Goal: Transaction & Acquisition: Obtain resource

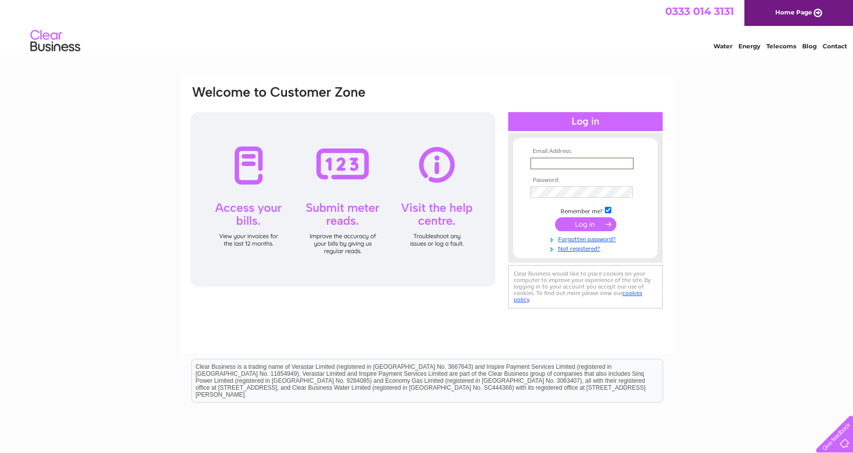
type input "[PERSON_NAME][EMAIL_ADDRESS][DOMAIN_NAME]"
click at [585, 223] on input "submit" at bounding box center [585, 224] width 61 height 14
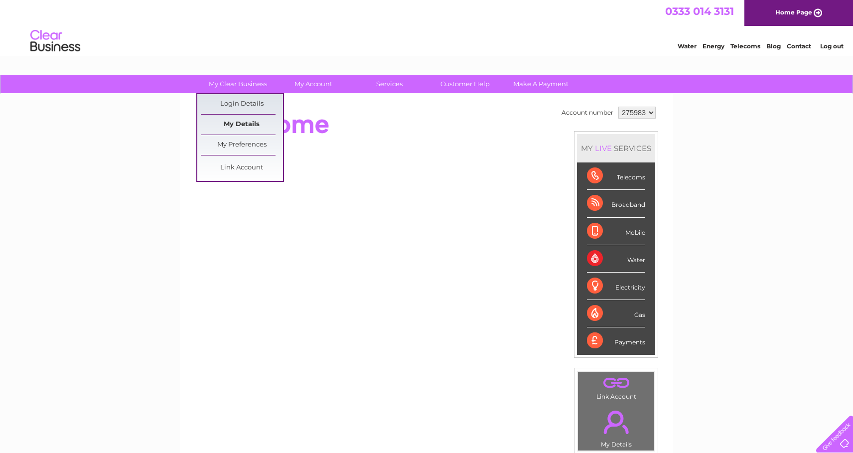
click at [233, 125] on link "My Details" at bounding box center [242, 125] width 82 height 20
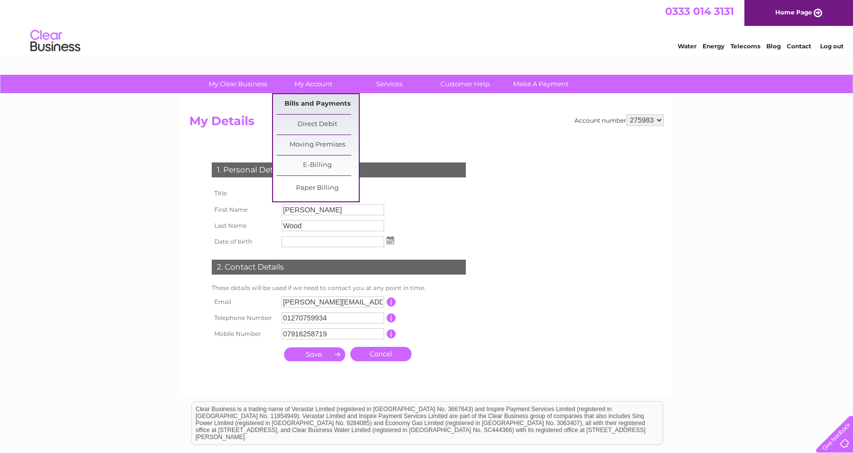
click at [310, 104] on link "Bills and Payments" at bounding box center [317, 104] width 82 height 20
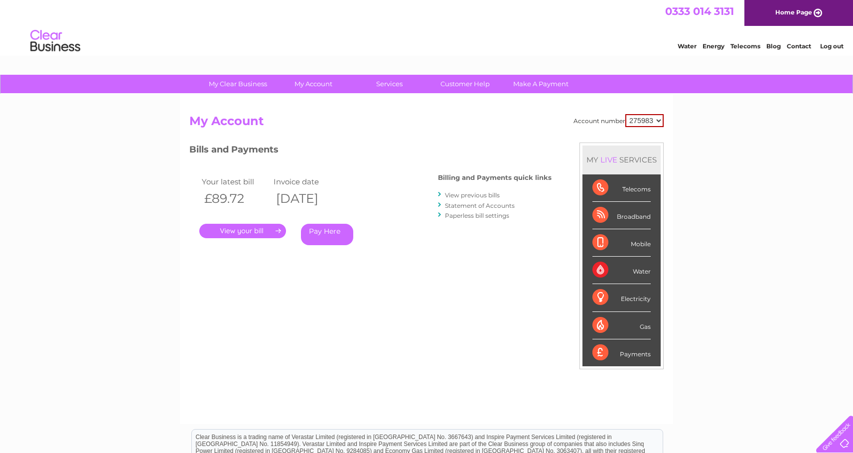
click at [457, 195] on link "View previous bills" at bounding box center [472, 194] width 55 height 7
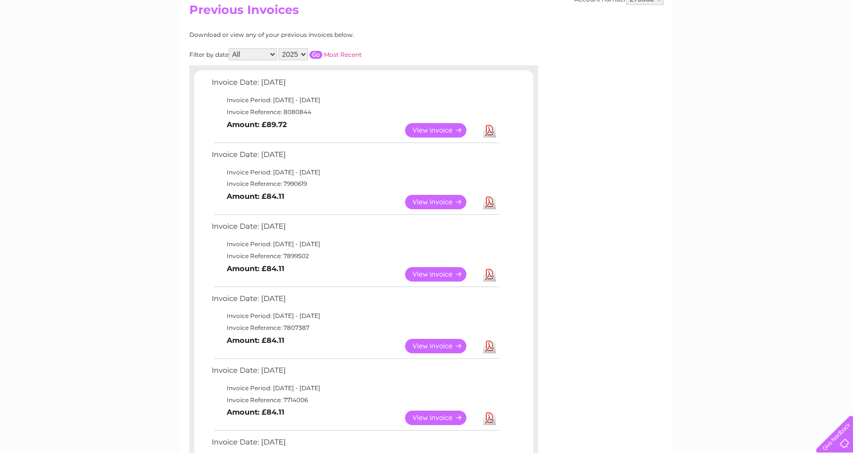
scroll to position [111, 0]
click at [483, 197] on td "Download" at bounding box center [489, 201] width 17 height 19
click at [458, 198] on link "View" at bounding box center [441, 202] width 73 height 14
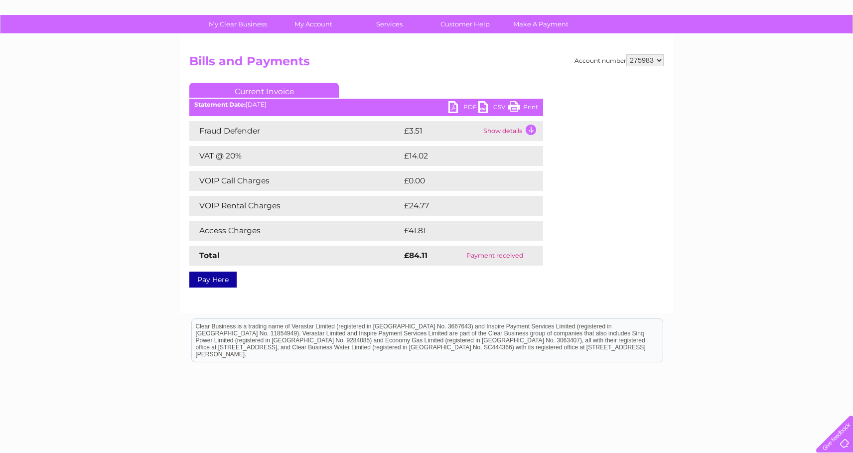
scroll to position [52, 0]
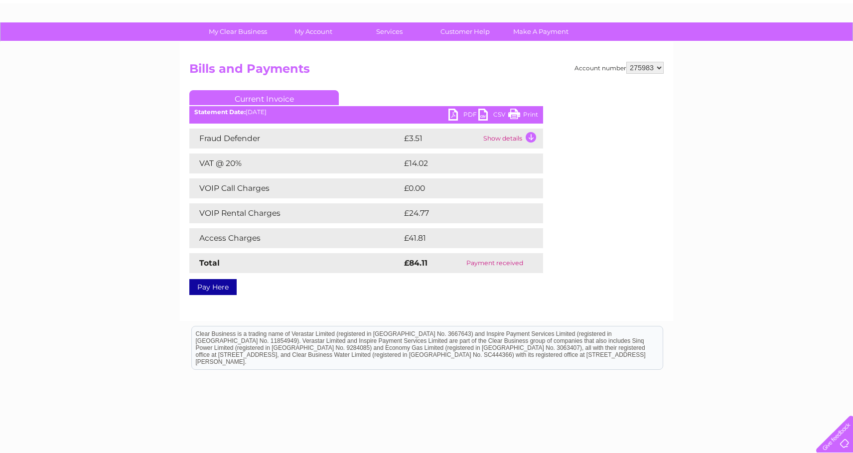
click at [496, 140] on td "Show details" at bounding box center [512, 139] width 62 height 20
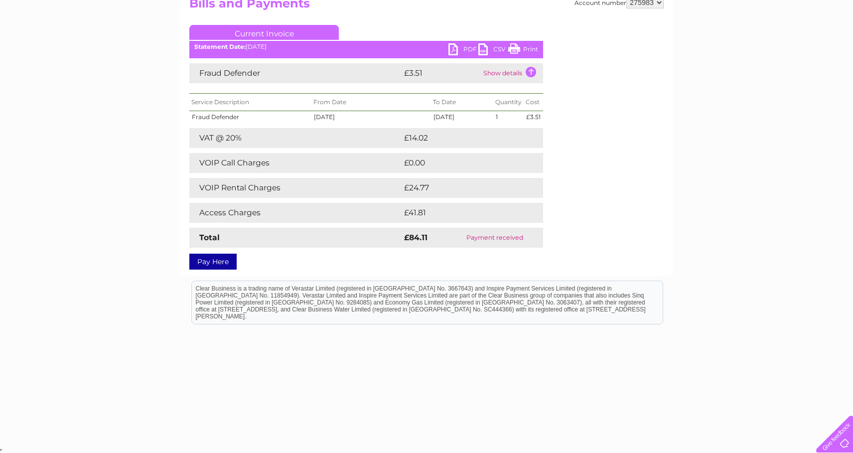
scroll to position [117, 0]
